Goal: Information Seeking & Learning: Learn about a topic

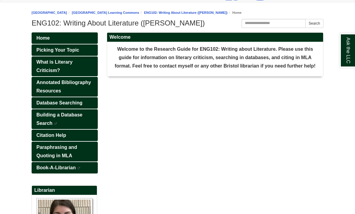
scroll to position [51, 0]
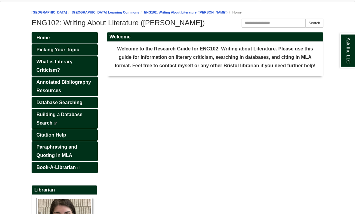
click at [71, 52] on span "Picking Your Topic" at bounding box center [57, 49] width 43 height 5
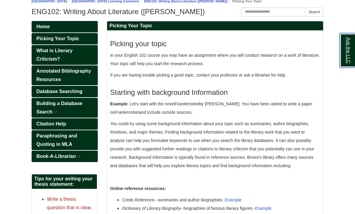
scroll to position [63, 0]
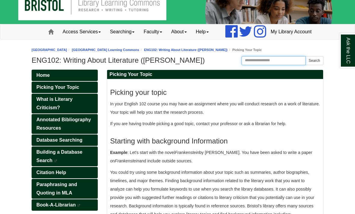
click at [284, 65] on input "Search this Guide" at bounding box center [273, 60] width 64 height 9
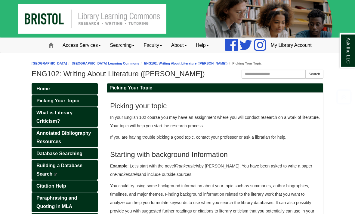
scroll to position [0, 0]
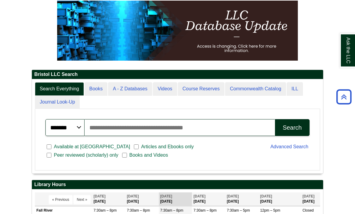
scroll to position [75, 0]
click at [128, 96] on link "A - Z Databases" at bounding box center [130, 89] width 44 height 14
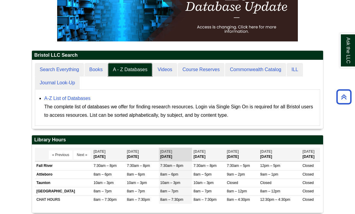
scroll to position [95, 0]
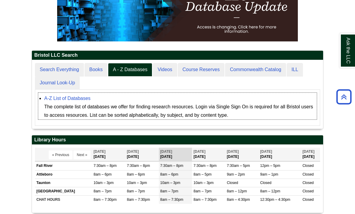
click at [67, 101] on link "A-Z List of Databases" at bounding box center [67, 98] width 46 height 5
